Goal: Navigation & Orientation: Find specific page/section

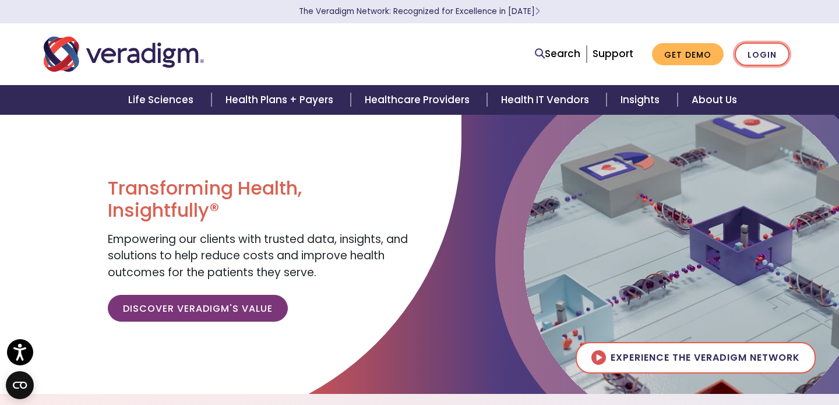
click at [753, 54] on link "Login" at bounding box center [761, 55] width 55 height 24
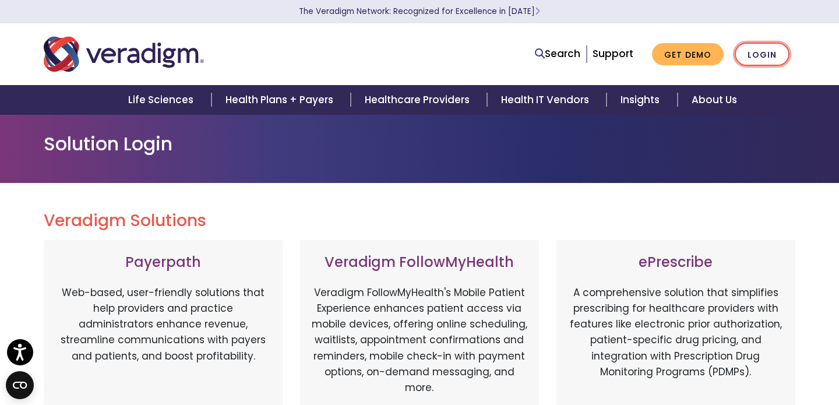
click at [762, 49] on link "Login" at bounding box center [761, 55] width 55 height 24
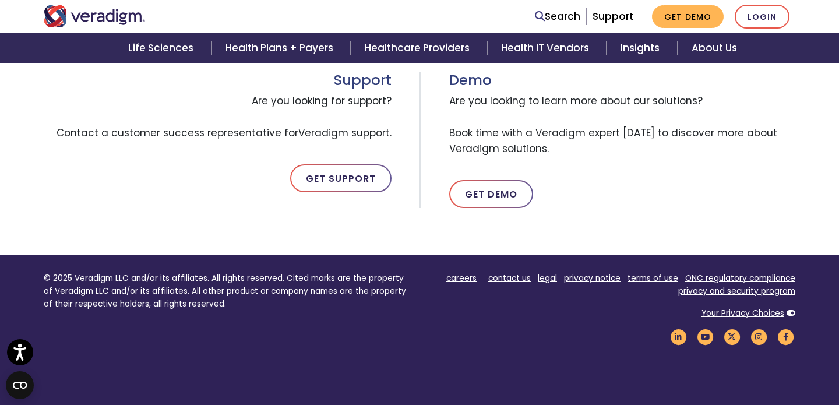
scroll to position [641, 0]
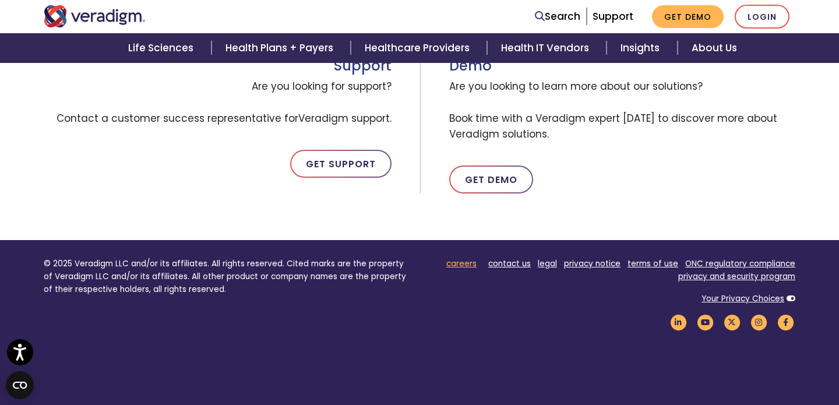
click at [458, 258] on link "careers" at bounding box center [461, 263] width 30 height 11
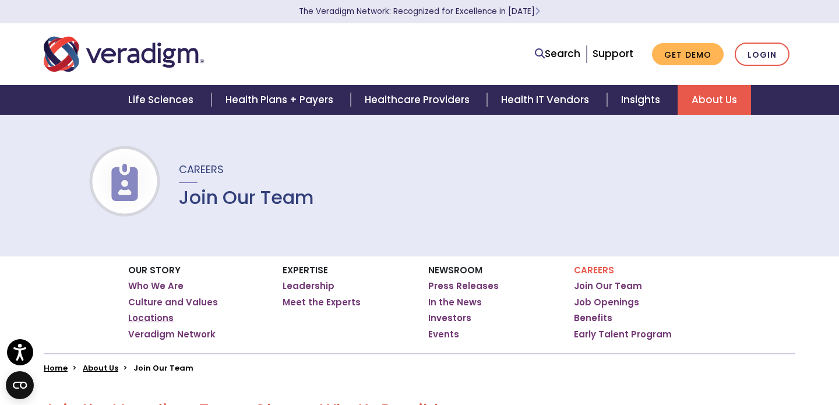
click at [150, 313] on link "Locations" at bounding box center [150, 318] width 45 height 12
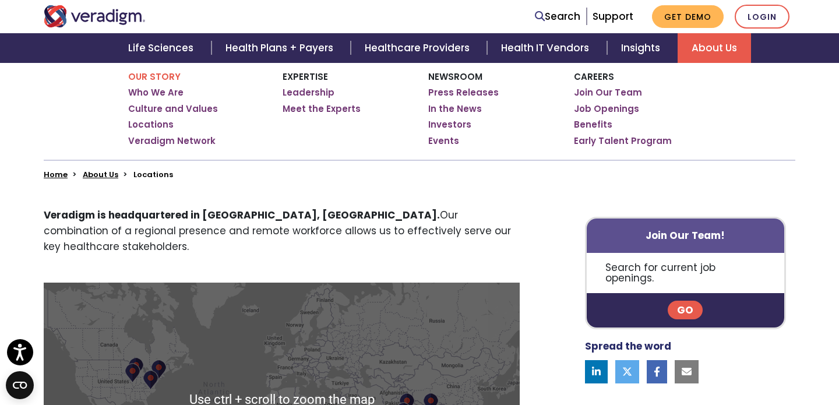
scroll to position [175, 0]
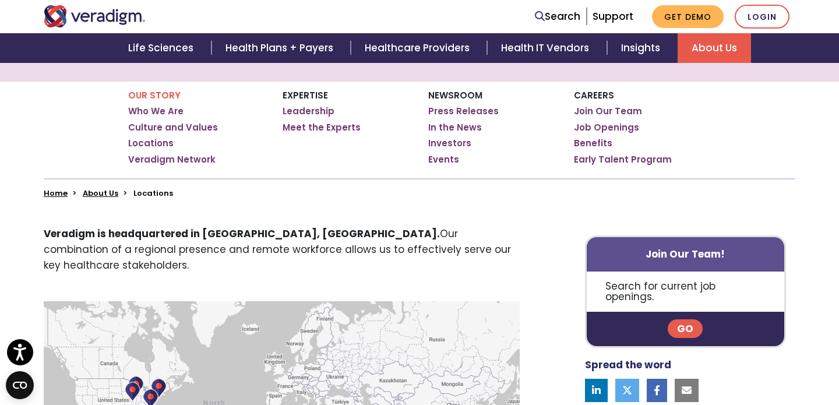
click at [683, 319] on link "Go" at bounding box center [684, 328] width 35 height 19
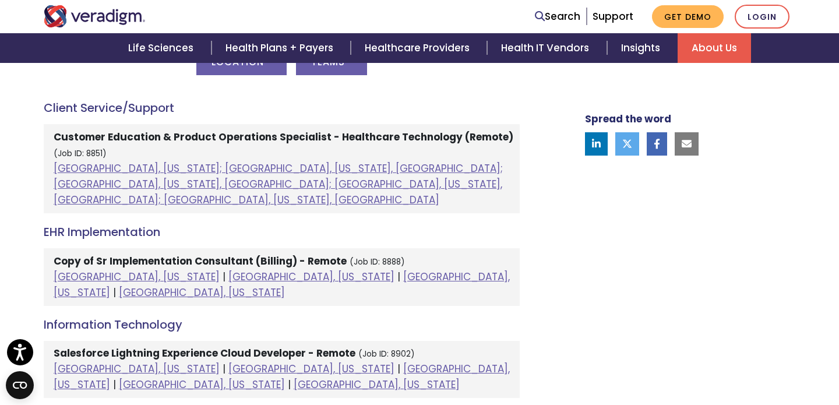
scroll to position [641, 0]
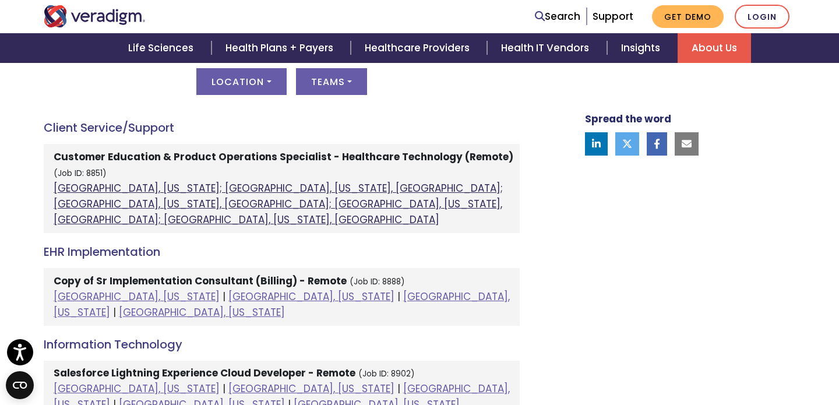
click at [97, 186] on link "[GEOGRAPHIC_DATA], [US_STATE]; [GEOGRAPHIC_DATA], [US_STATE], [GEOGRAPHIC_DATA]…" at bounding box center [278, 203] width 449 height 45
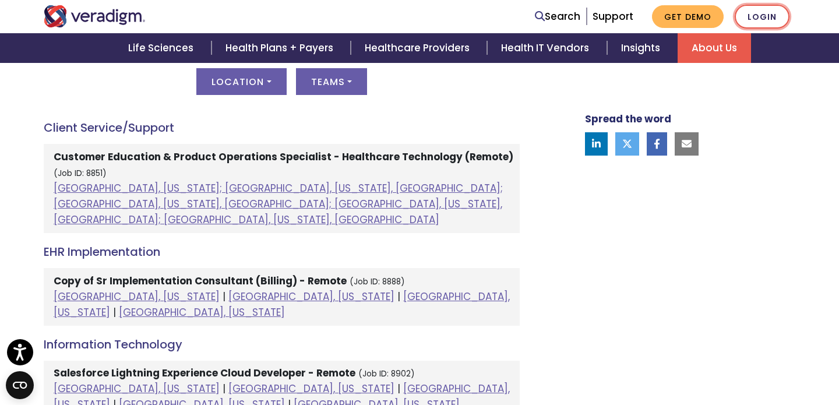
click at [763, 14] on link "Login" at bounding box center [761, 17] width 55 height 24
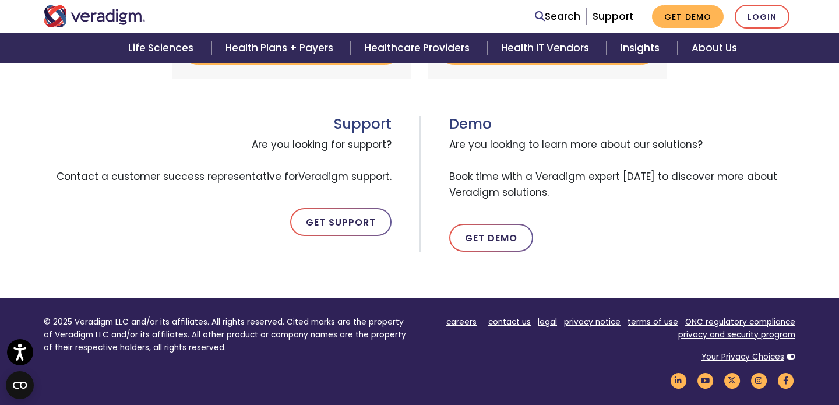
scroll to position [641, 0]
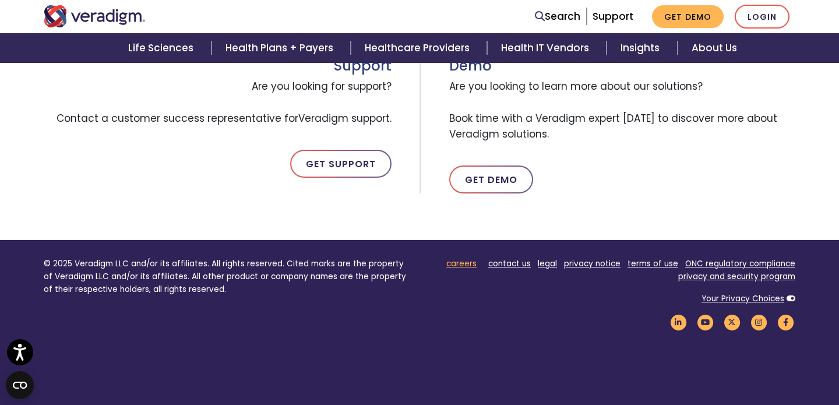
click at [462, 261] on link "careers" at bounding box center [461, 263] width 30 height 11
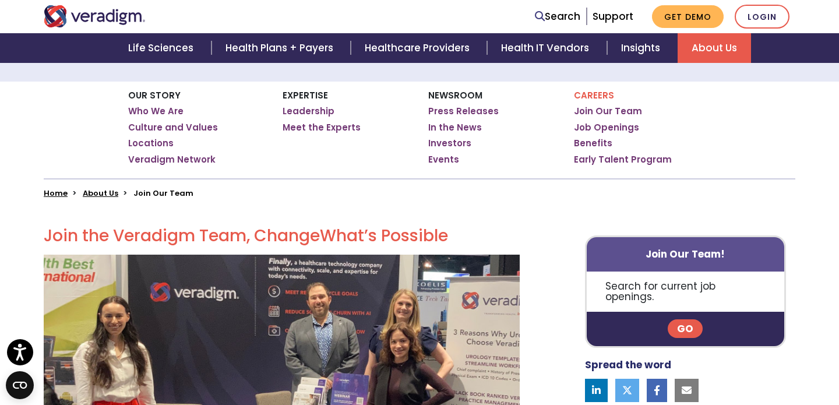
scroll to position [233, 0]
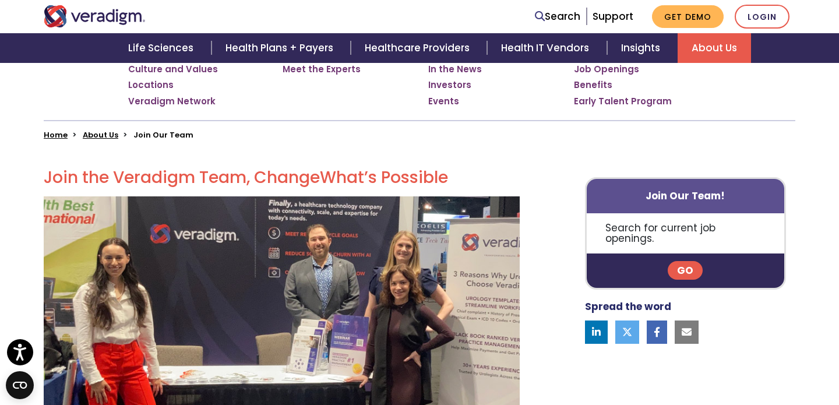
click at [681, 261] on link "Go" at bounding box center [684, 270] width 35 height 19
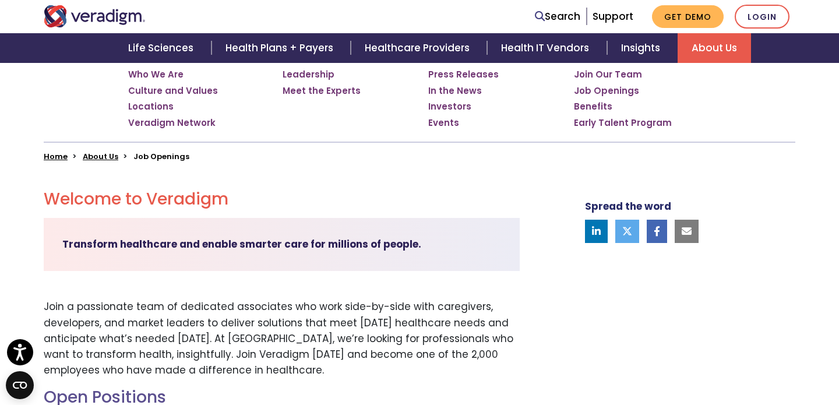
scroll to position [58, 0]
